Goal: Complete application form: Complete application form

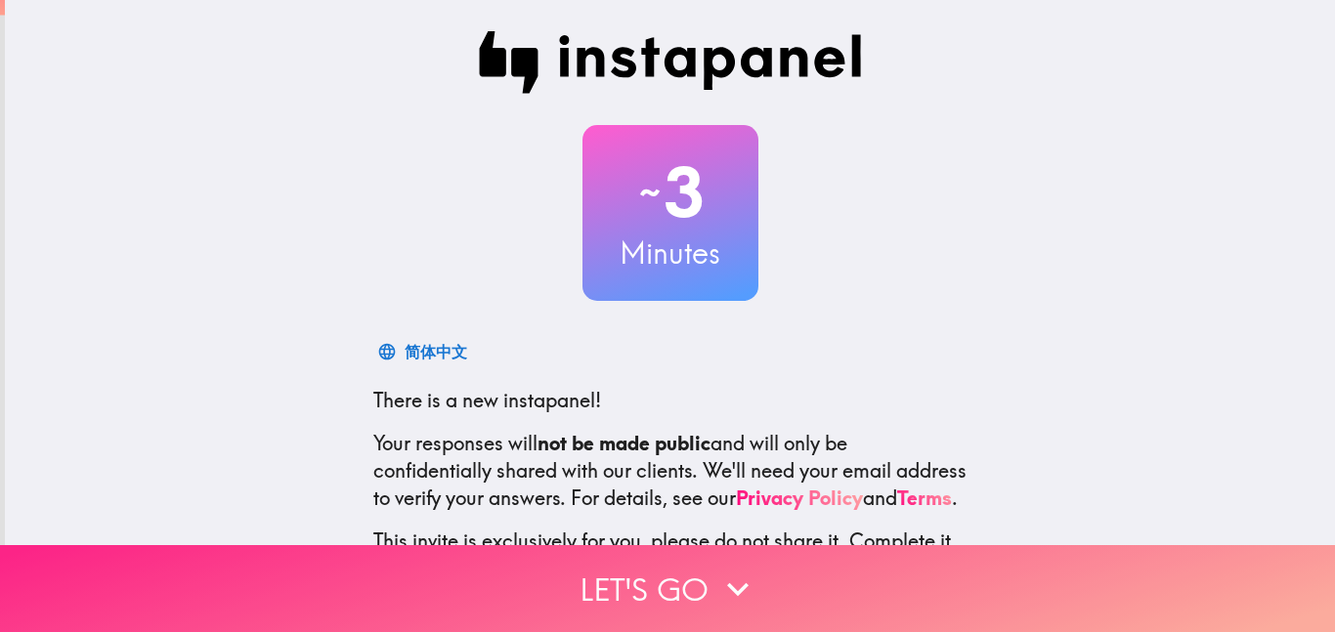
click at [600, 611] on button "Let's go" at bounding box center [667, 588] width 1335 height 87
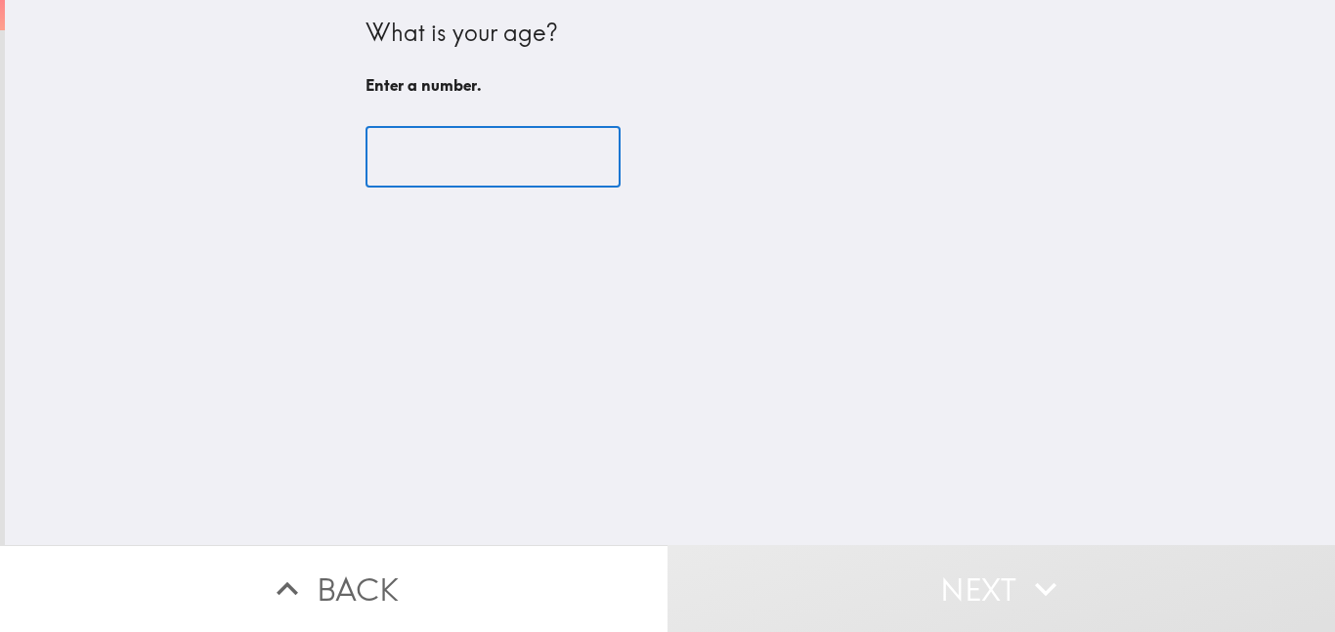
click at [402, 171] on input "number" at bounding box center [492, 157] width 255 height 61
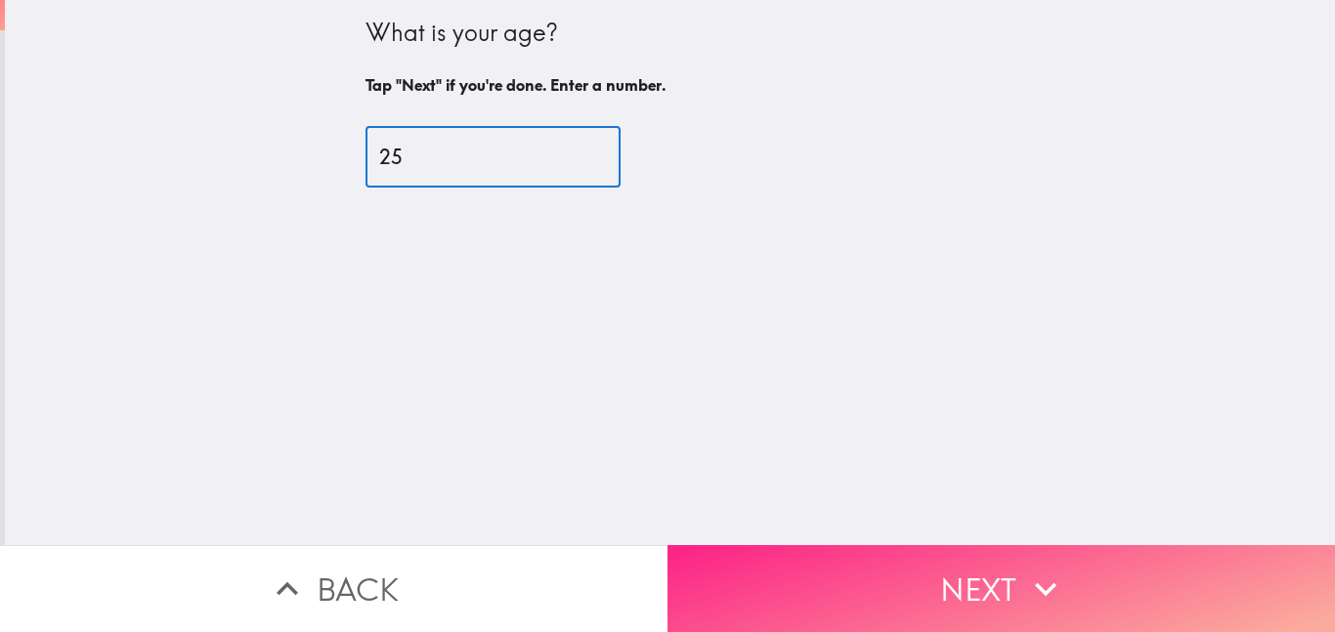
type input "25"
click at [1053, 576] on icon "button" at bounding box center [1045, 589] width 43 height 43
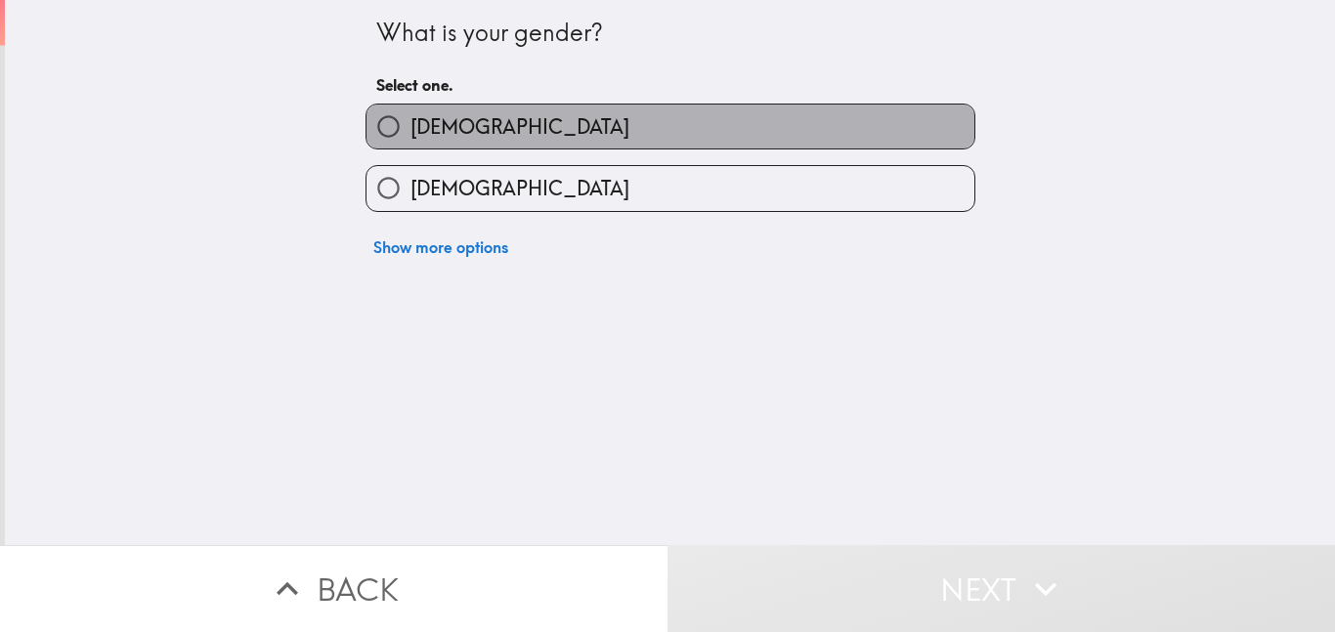
click at [449, 120] on span "[DEMOGRAPHIC_DATA]" at bounding box center [519, 126] width 219 height 27
click at [410, 120] on input "[DEMOGRAPHIC_DATA]" at bounding box center [388, 127] width 44 height 44
radio input "true"
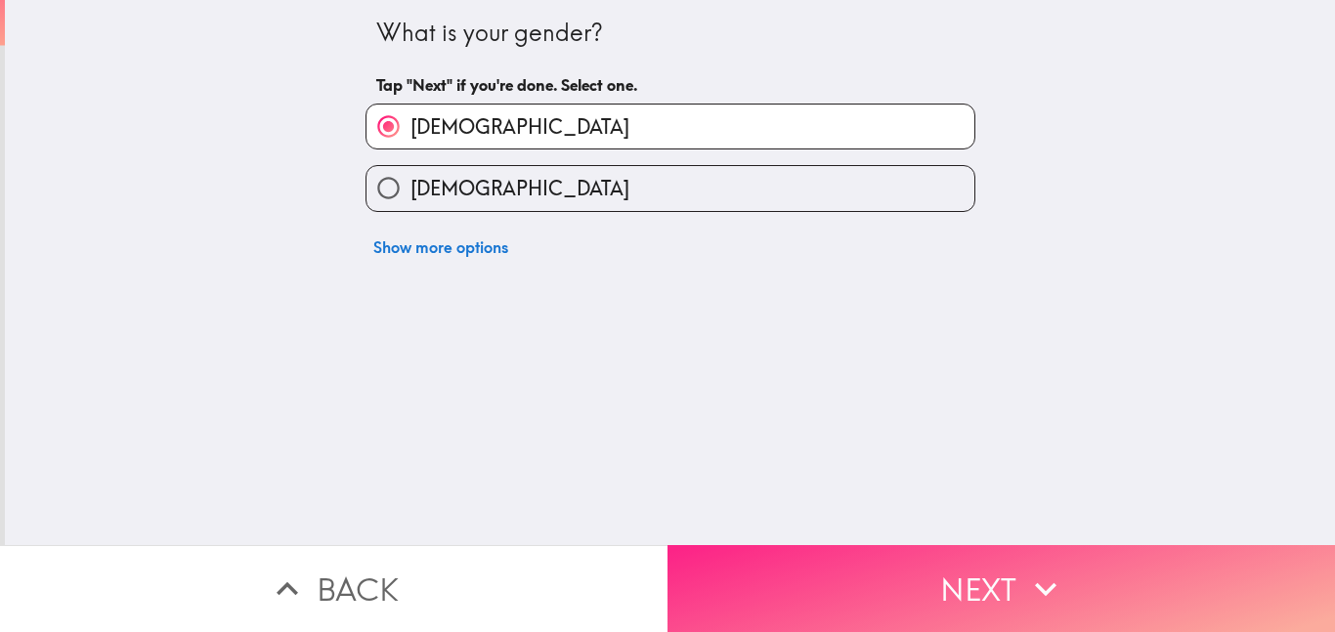
click at [980, 631] on button "Next" at bounding box center [1000, 588] width 667 height 87
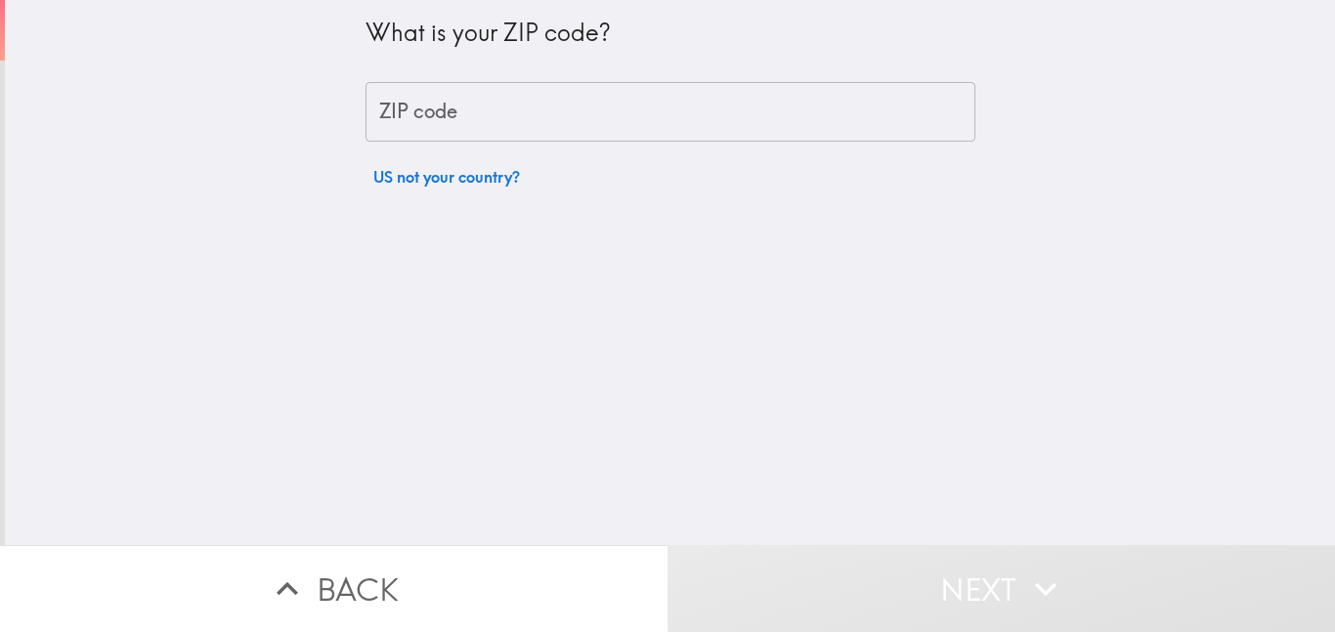
click at [509, 148] on div "What is your ZIP code? ZIP code ZIP code US not your country?" at bounding box center [670, 98] width 610 height 196
click at [511, 134] on input "ZIP code" at bounding box center [670, 112] width 610 height 61
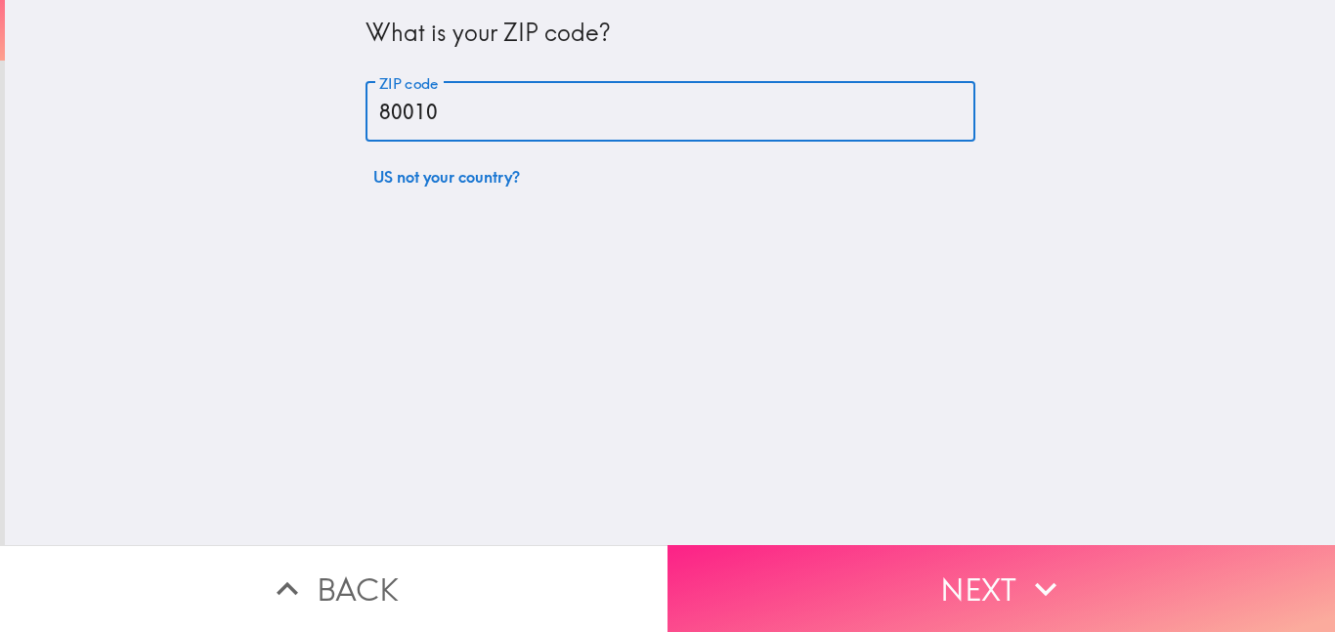
type input "80010"
click at [962, 619] on button "Next" at bounding box center [1000, 588] width 667 height 87
